Goal: Check status: Check status

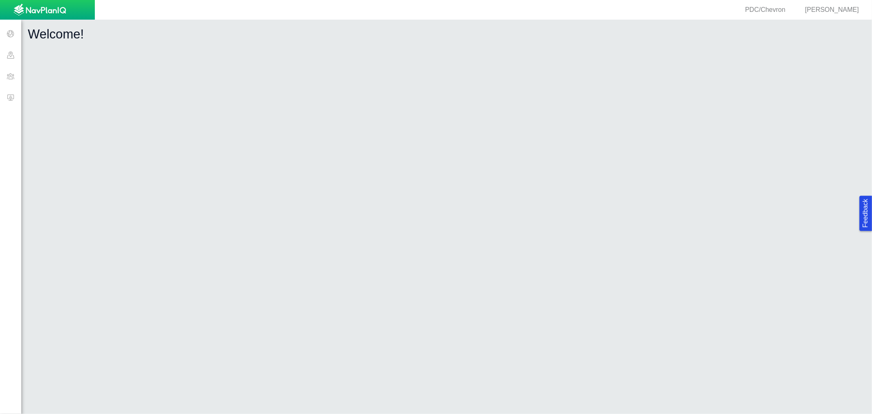
click at [16, 97] on span at bounding box center [10, 97] width 21 height 21
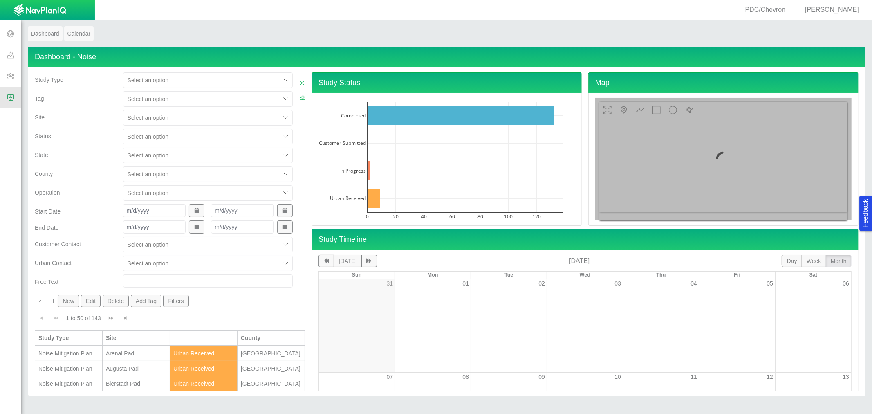
click at [161, 113] on div at bounding box center [202, 118] width 148 height 10
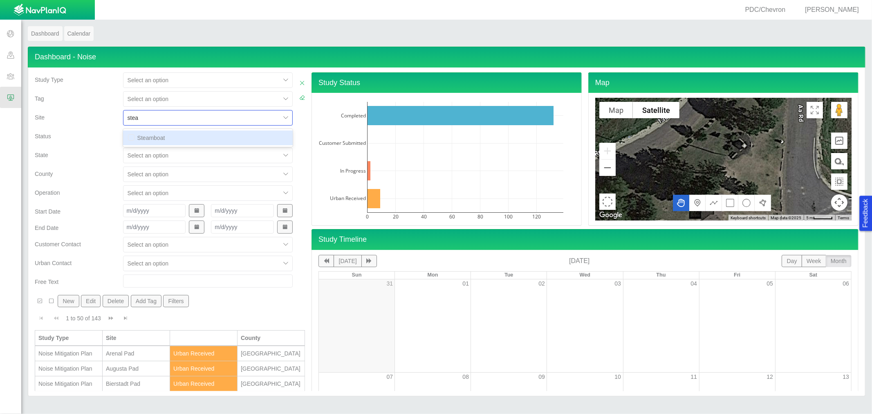
type input "steam"
click at [170, 136] on div "Steamboat" at bounding box center [208, 137] width 170 height 15
checkbox input "false"
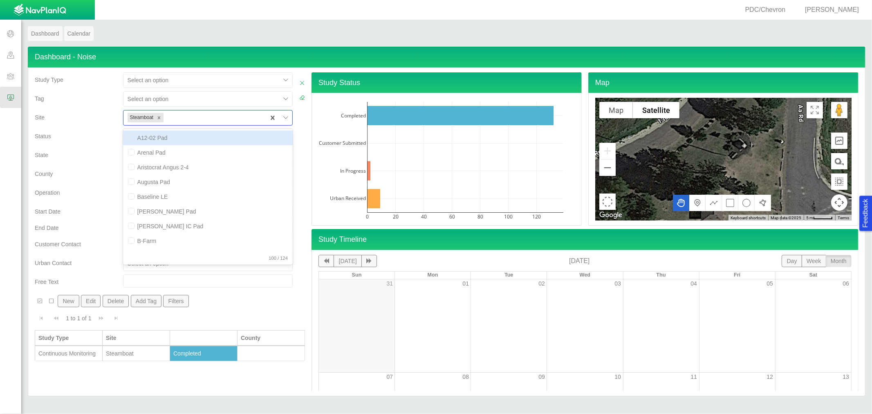
click at [97, 134] on div "Status" at bounding box center [76, 134] width 82 height 11
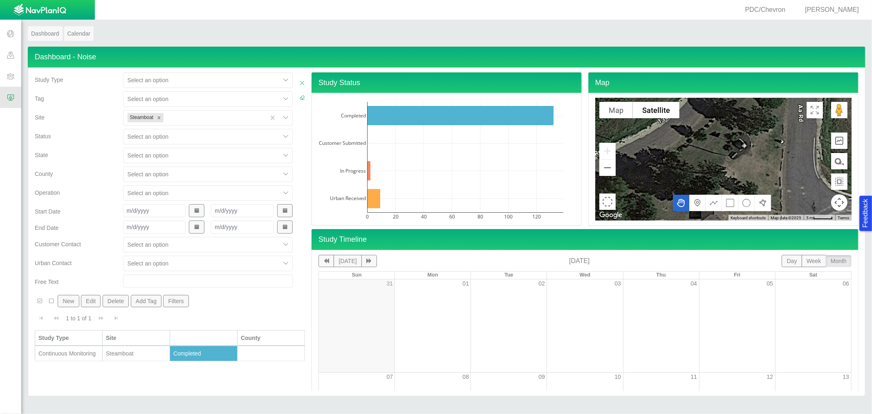
click at [144, 355] on div "Steamboat" at bounding box center [136, 353] width 61 height 8
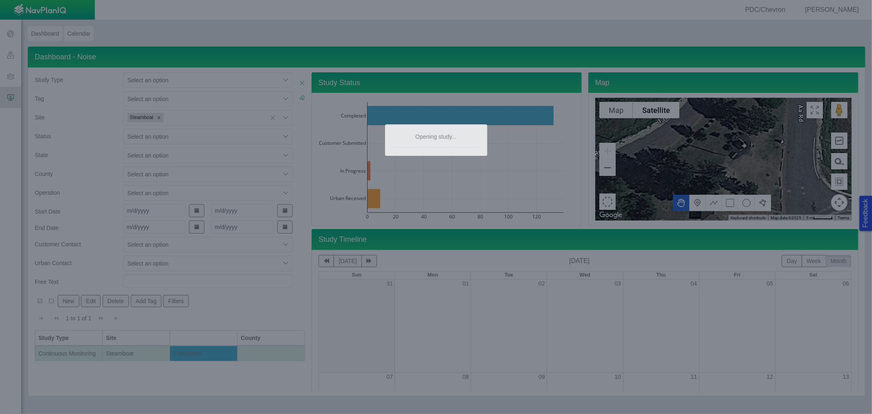
type textarea "x"
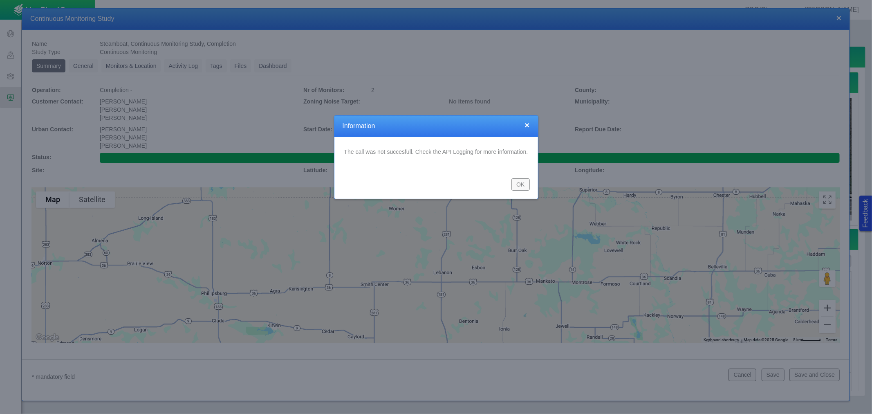
click at [526, 123] on button "×" at bounding box center [527, 125] width 5 height 9
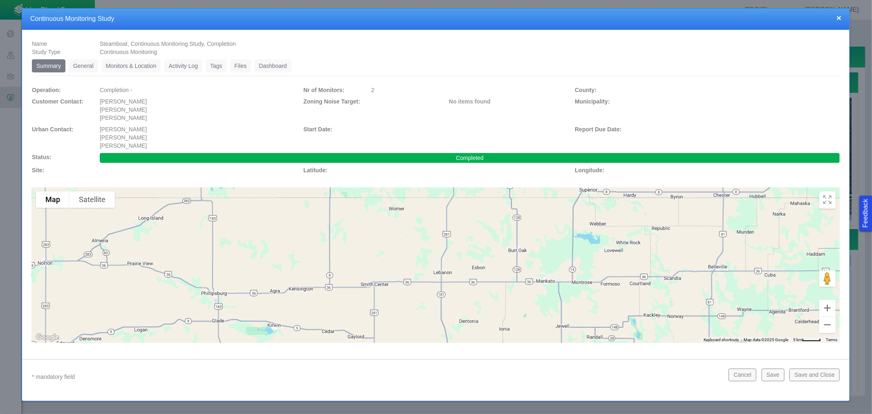
click at [115, 68] on link "Monitors & Location" at bounding box center [131, 65] width 60 height 13
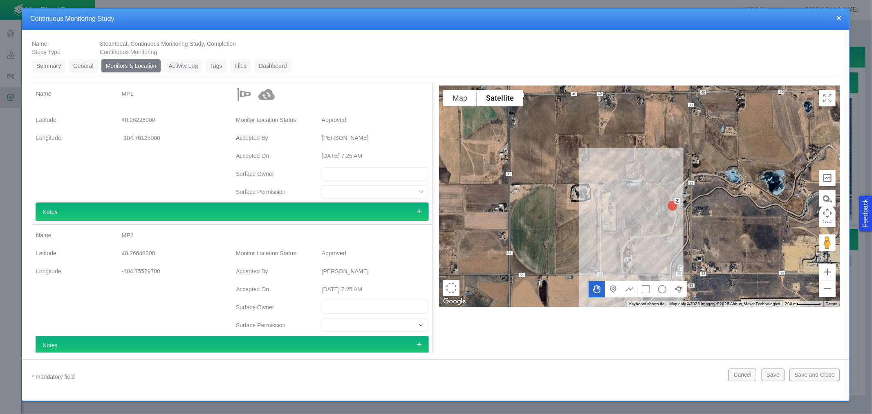
click at [838, 16] on button "×" at bounding box center [839, 17] width 5 height 9
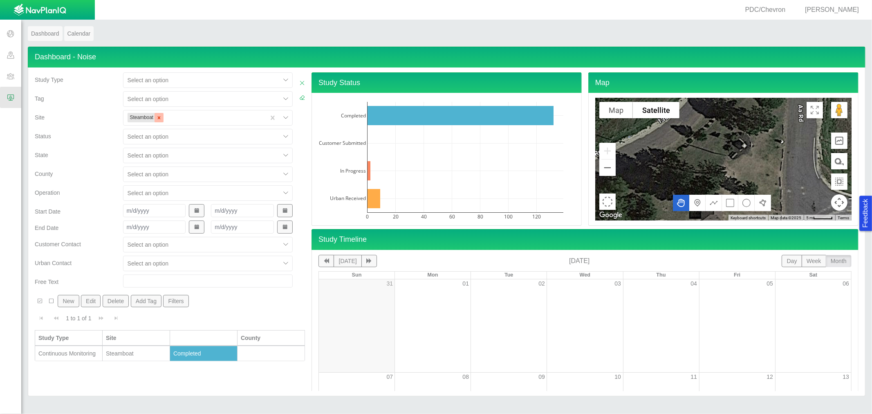
click at [161, 117] on icon "Remove Steamboat" at bounding box center [159, 118] width 6 height 6
click at [161, 117] on div at bounding box center [194, 118] width 132 height 10
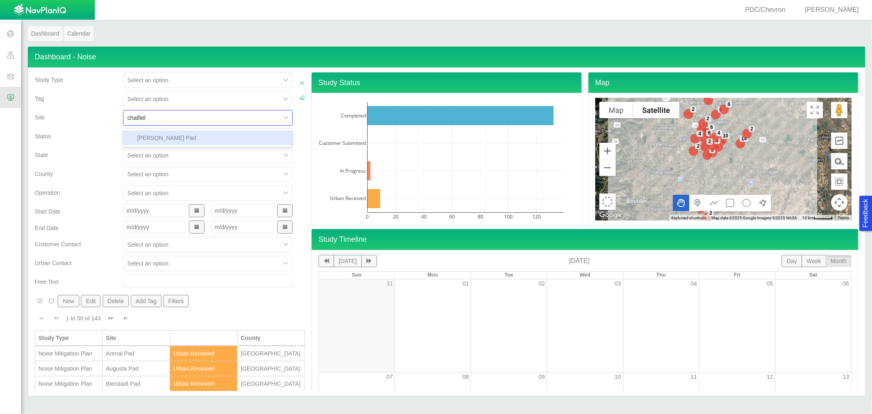
type input "[PERSON_NAME]"
checkbox input "false"
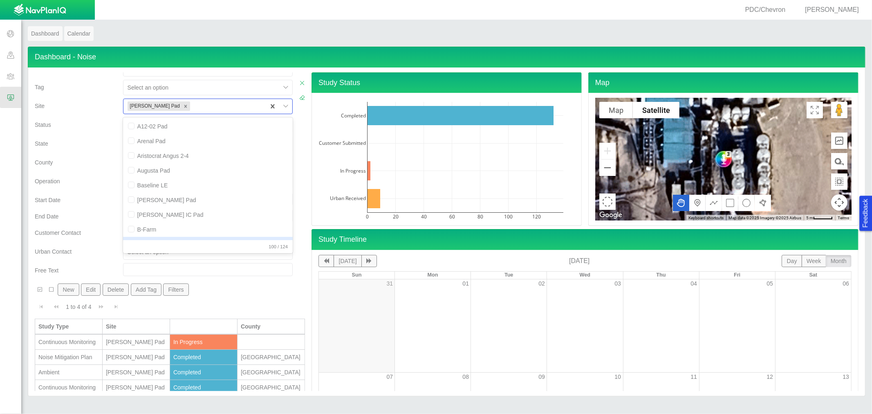
scroll to position [15, 0]
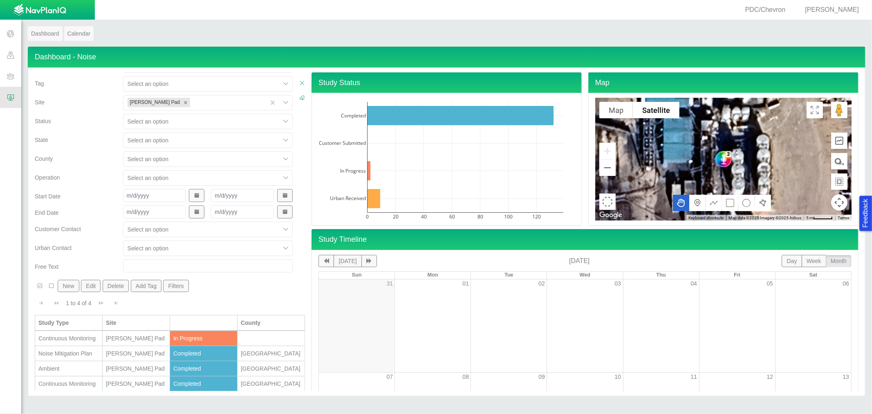
click at [103, 336] on td "[PERSON_NAME] Pad" at bounding box center [136, 338] width 67 height 15
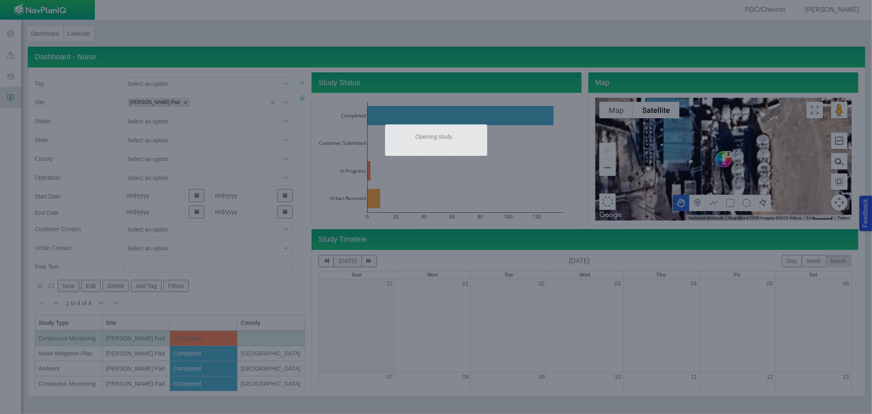
type textarea "x"
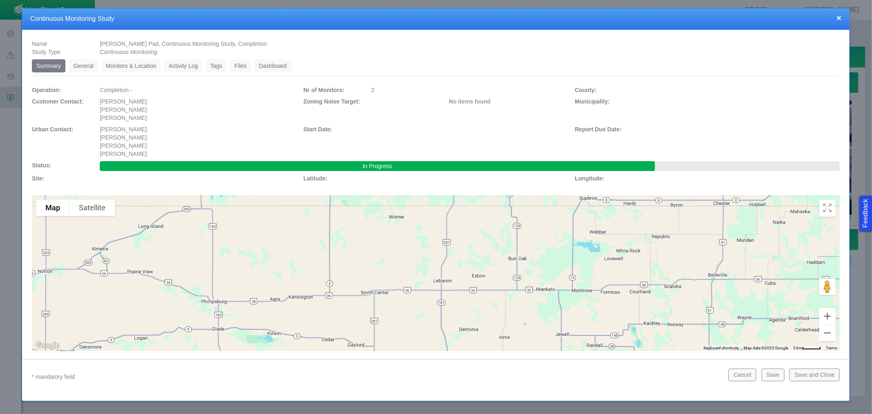
click at [231, 66] on link "Files" at bounding box center [240, 65] width 21 height 13
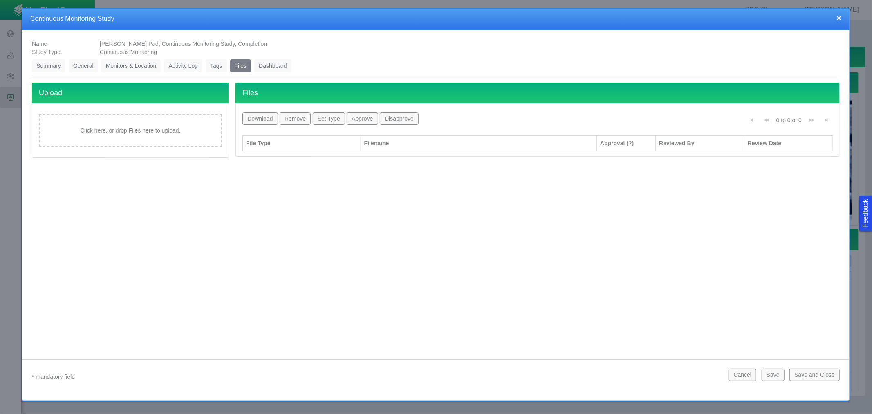
click at [148, 62] on link "Monitors & Location" at bounding box center [131, 65] width 60 height 13
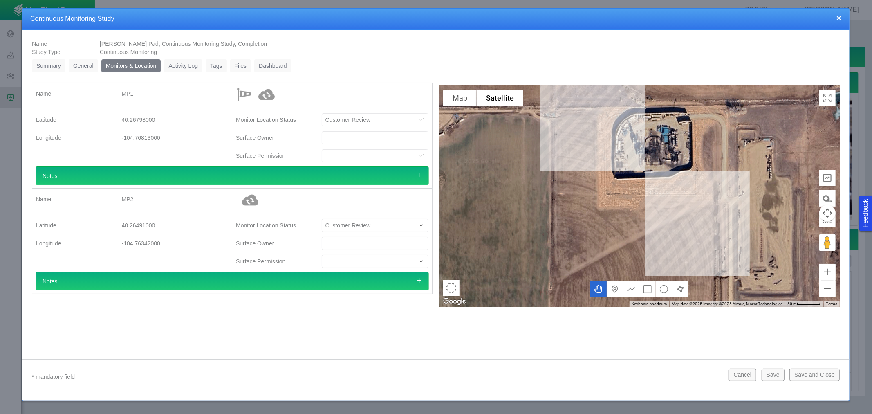
click at [275, 67] on link "Dashboard" at bounding box center [272, 65] width 37 height 13
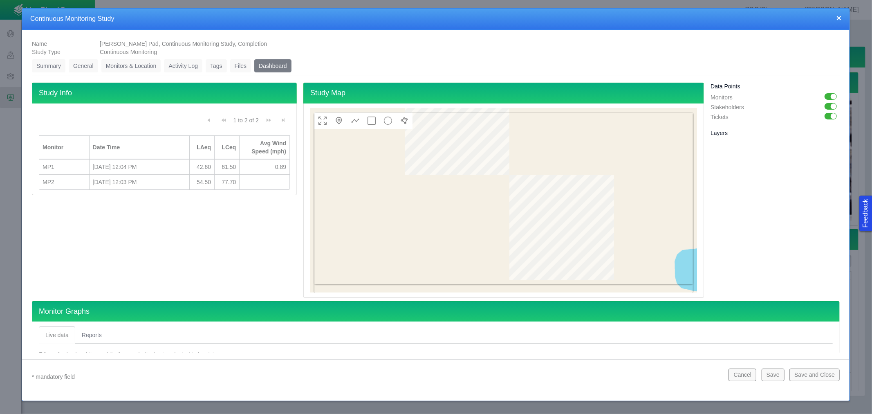
click at [123, 62] on link "Monitors & Location" at bounding box center [131, 65] width 60 height 13
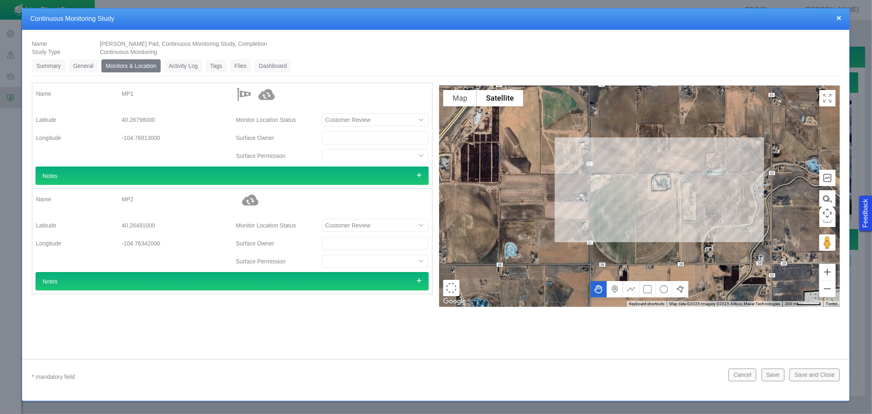
drag, startPoint x: 747, startPoint y: 186, endPoint x: 620, endPoint y: 191, distance: 126.4
click at [620, 191] on div at bounding box center [639, 196] width 401 height 221
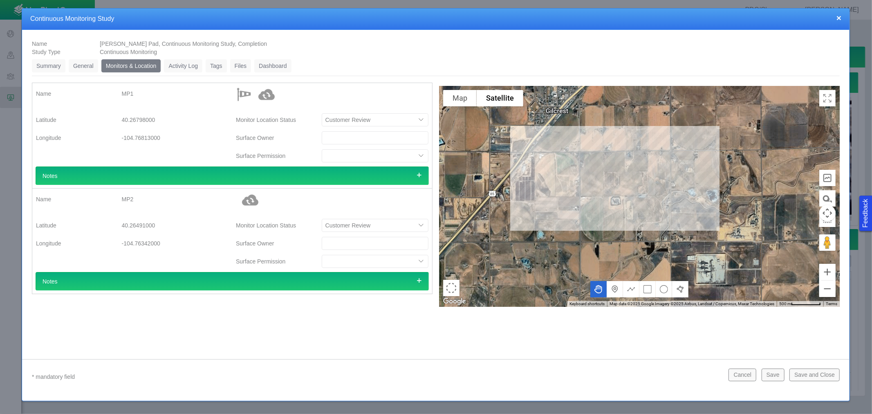
drag, startPoint x: 740, startPoint y: 180, endPoint x: 653, endPoint y: 193, distance: 88.1
click at [653, 193] on div at bounding box center [639, 196] width 401 height 221
